Goal: Information Seeking & Learning: Learn about a topic

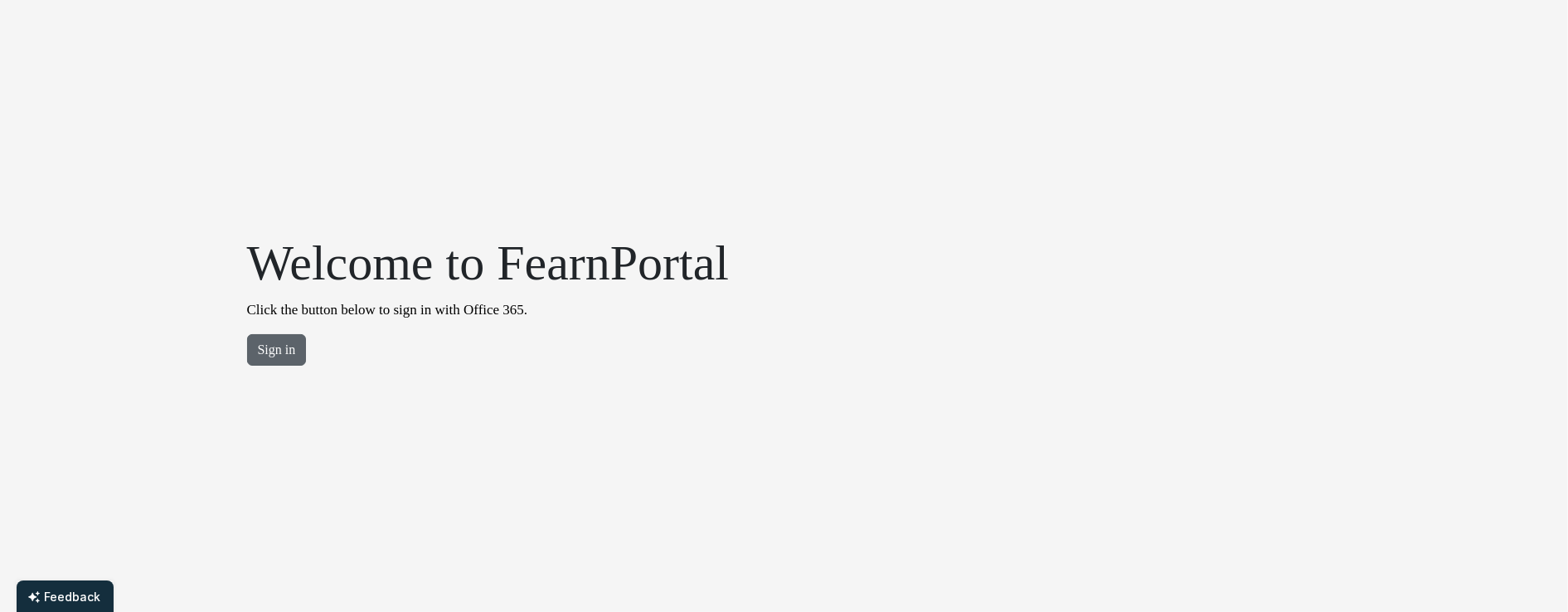
click at [258, 361] on button "Sign in" at bounding box center [276, 350] width 60 height 31
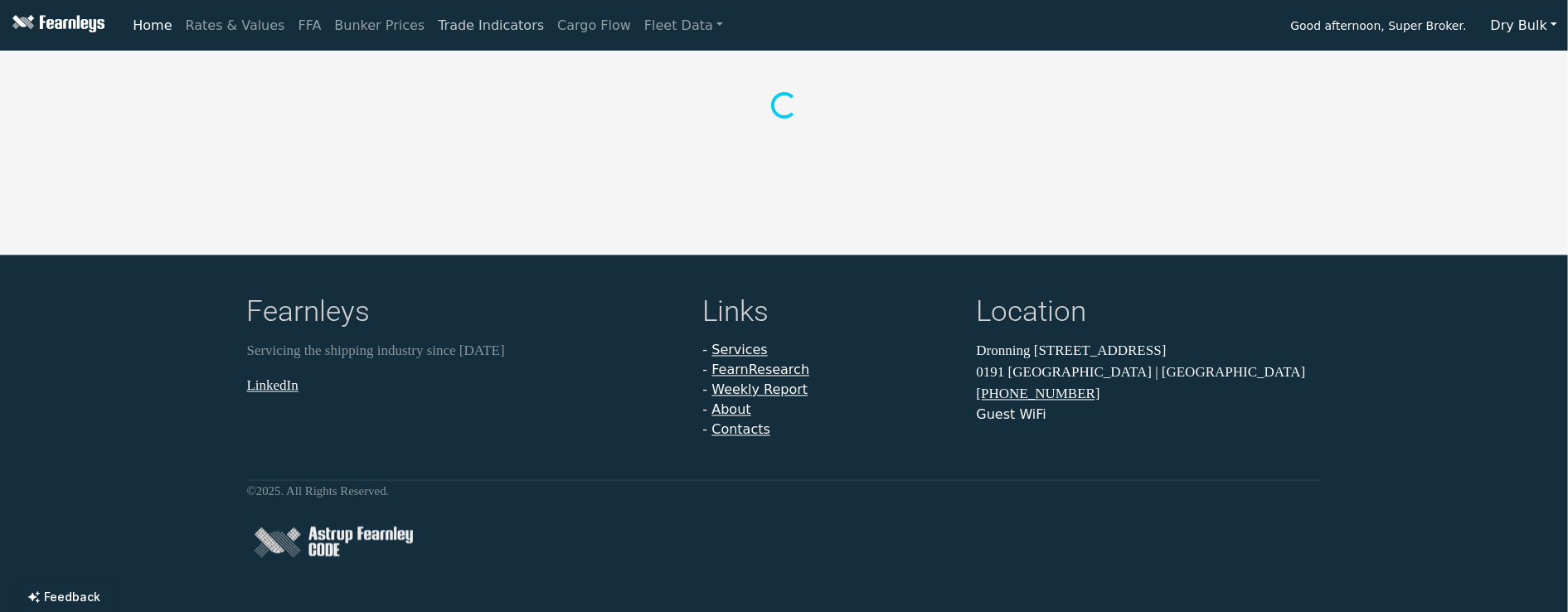
click at [437, 24] on link "Trade Indicators" at bounding box center [490, 26] width 119 height 33
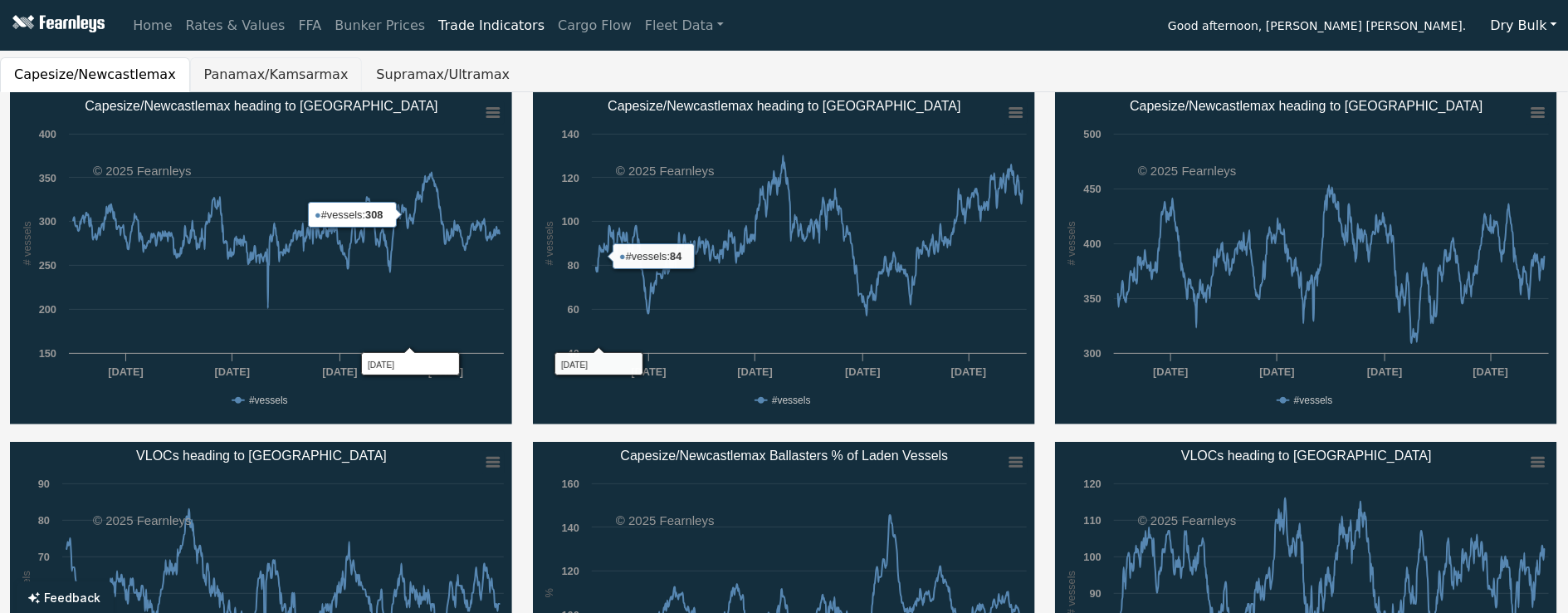
click at [269, 80] on button "Panamax/Kamsarmax" at bounding box center [275, 74] width 172 height 34
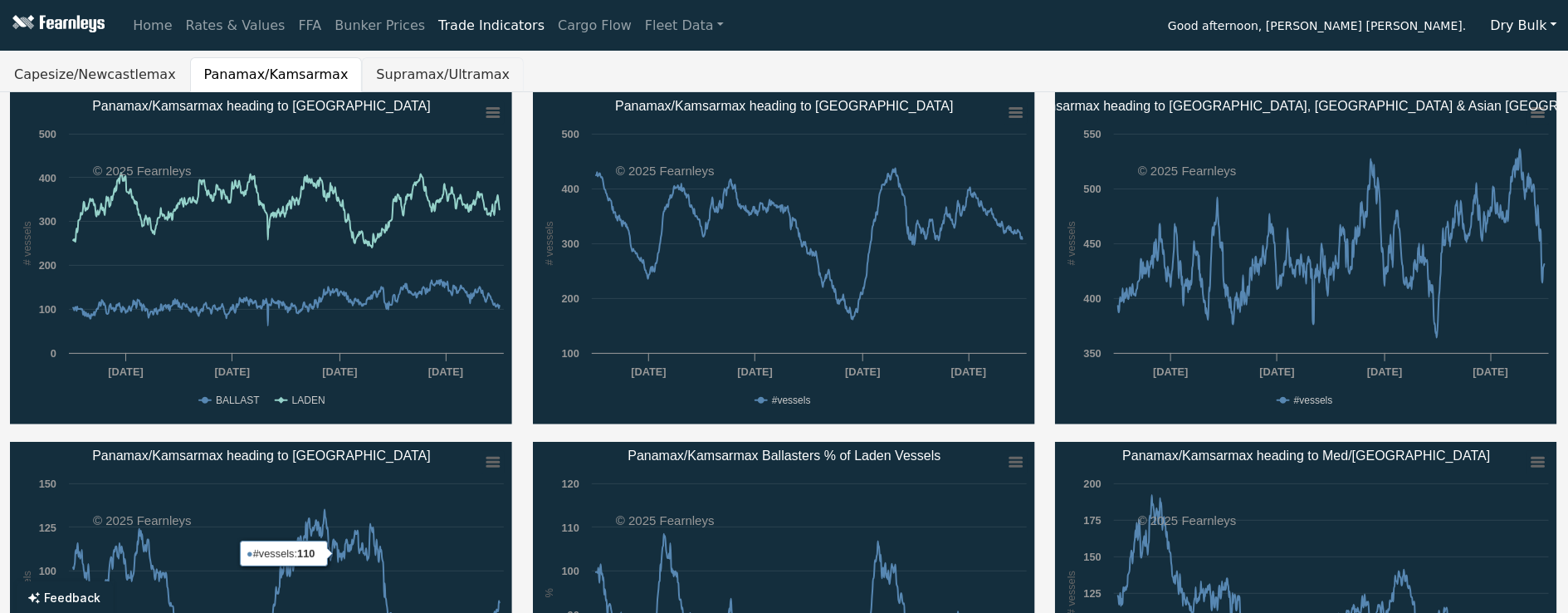
click at [362, 65] on button "Supramax/Ultramax" at bounding box center [443, 74] width 162 height 34
